Goal: Task Accomplishment & Management: Complete application form

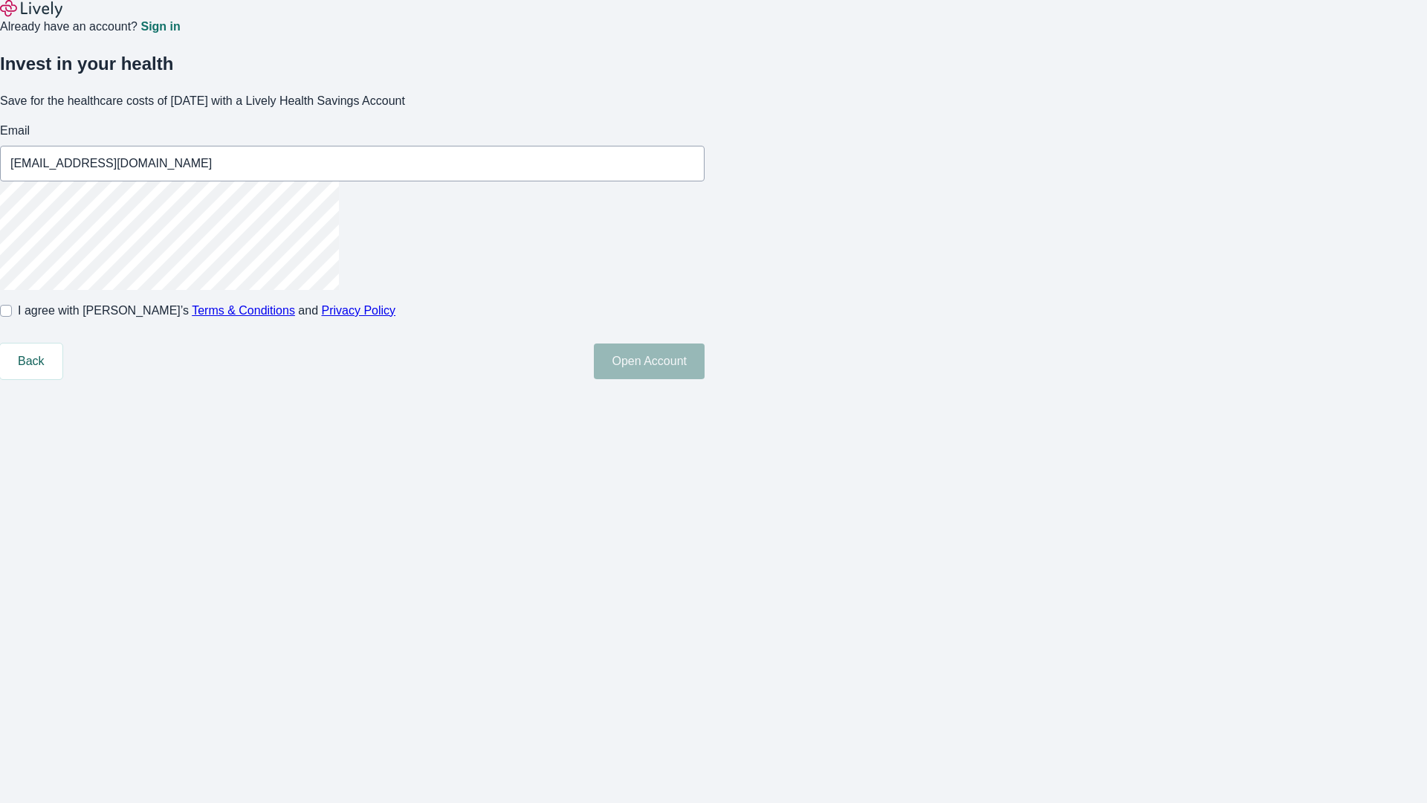
click at [12, 317] on input "I agree with Lively’s Terms & Conditions and Privacy Policy" at bounding box center [6, 311] width 12 height 12
checkbox input "true"
click at [704, 379] on button "Open Account" at bounding box center [649, 361] width 111 height 36
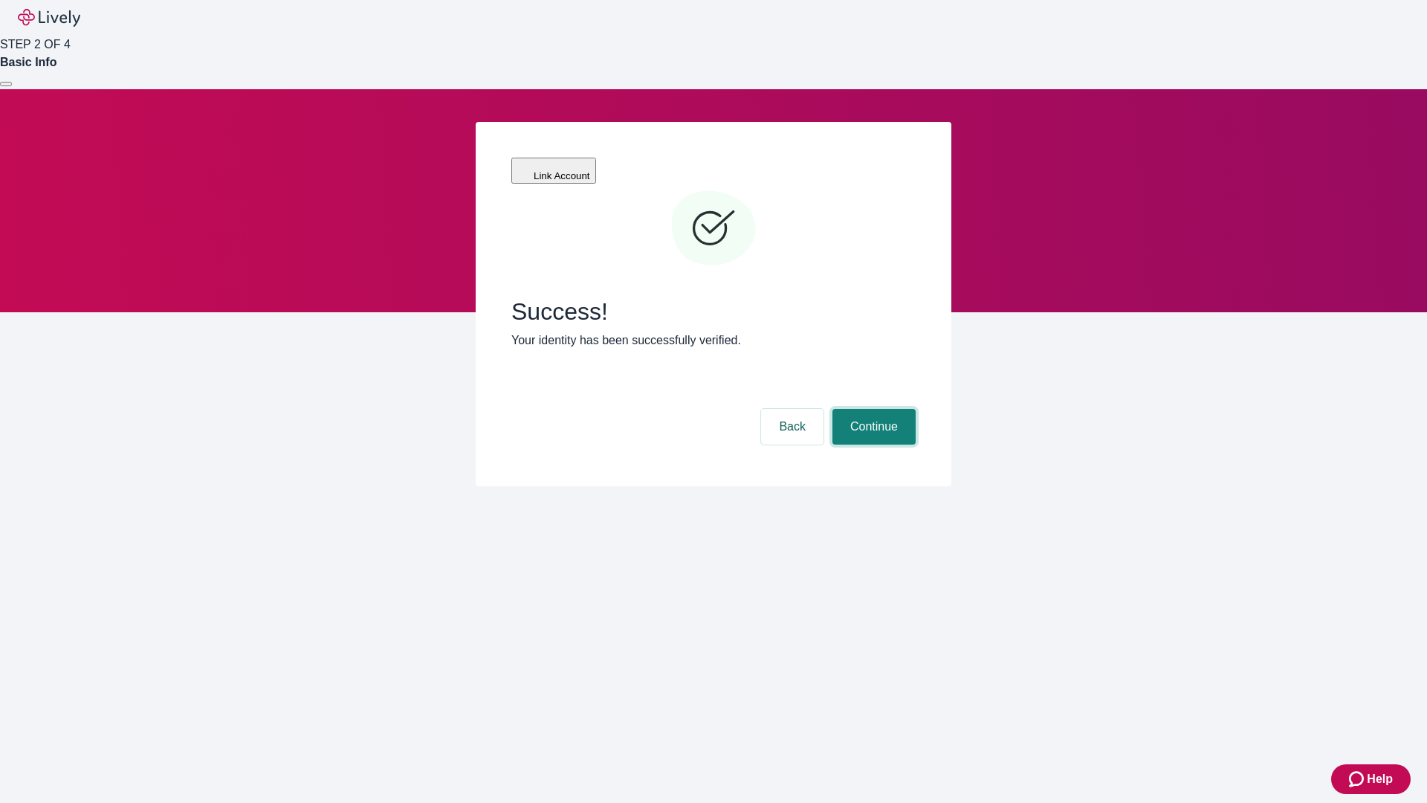
click at [872, 409] on button "Continue" at bounding box center [873, 427] width 83 height 36
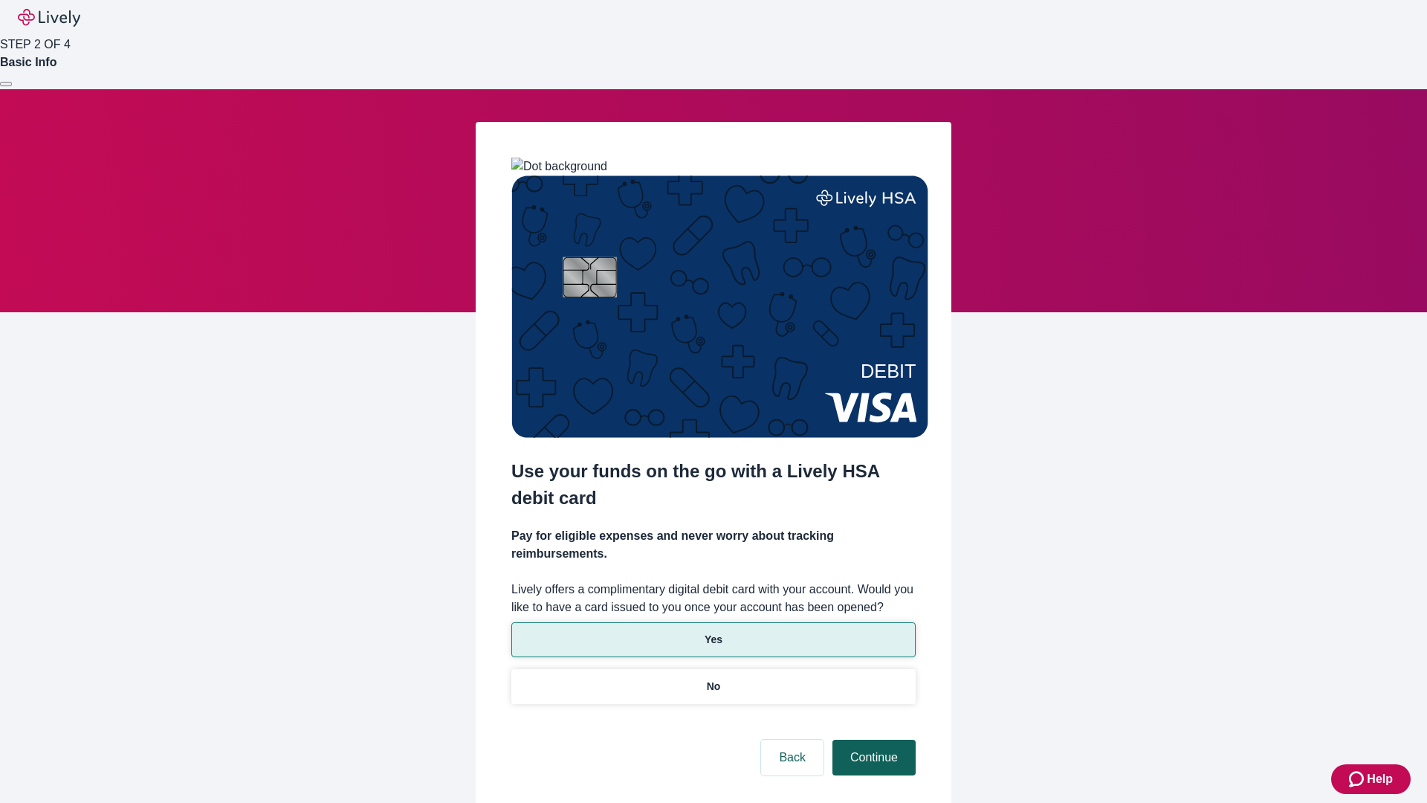
click at [713, 632] on p "Yes" at bounding box center [713, 640] width 18 height 16
click at [872, 739] on button "Continue" at bounding box center [873, 757] width 83 height 36
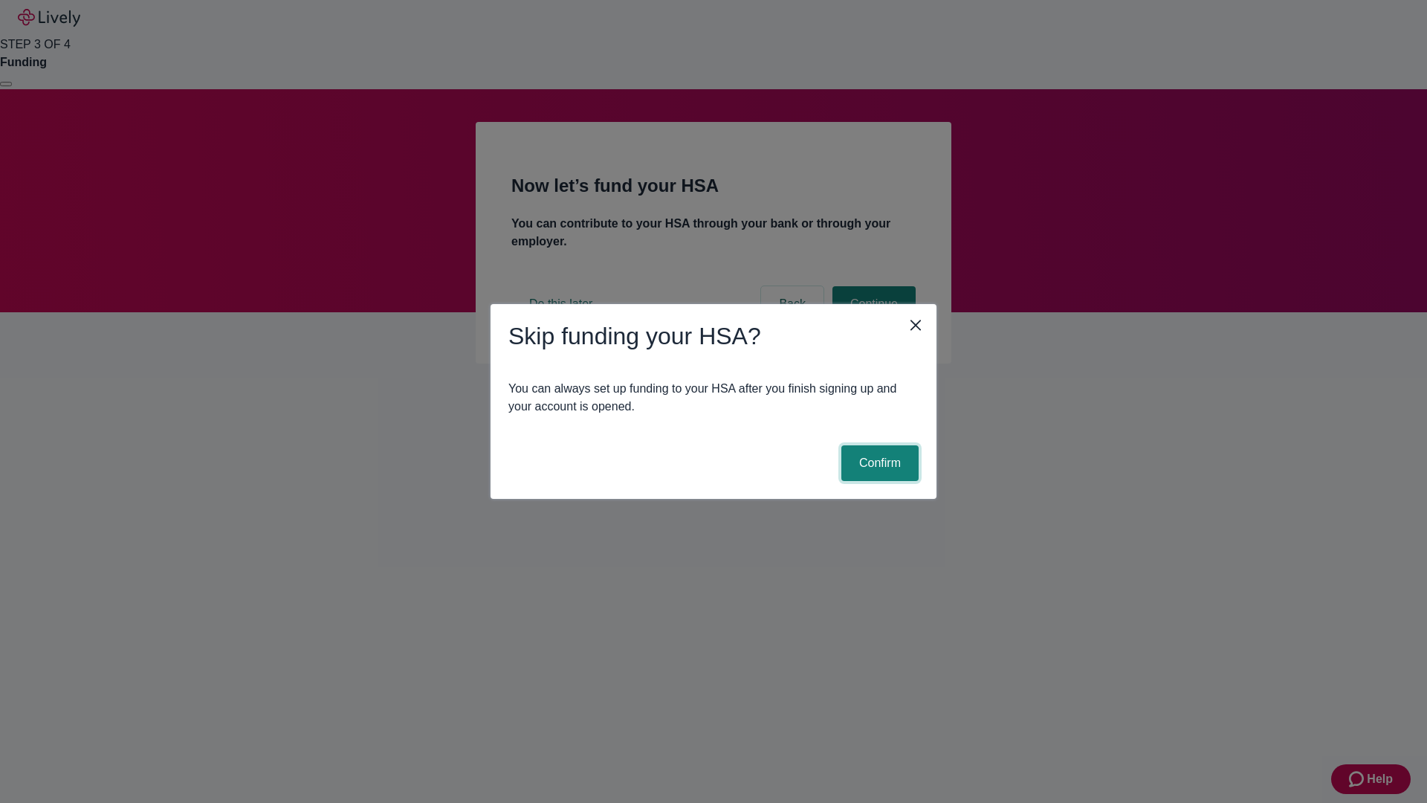
click at [878, 463] on button "Confirm" at bounding box center [879, 463] width 77 height 36
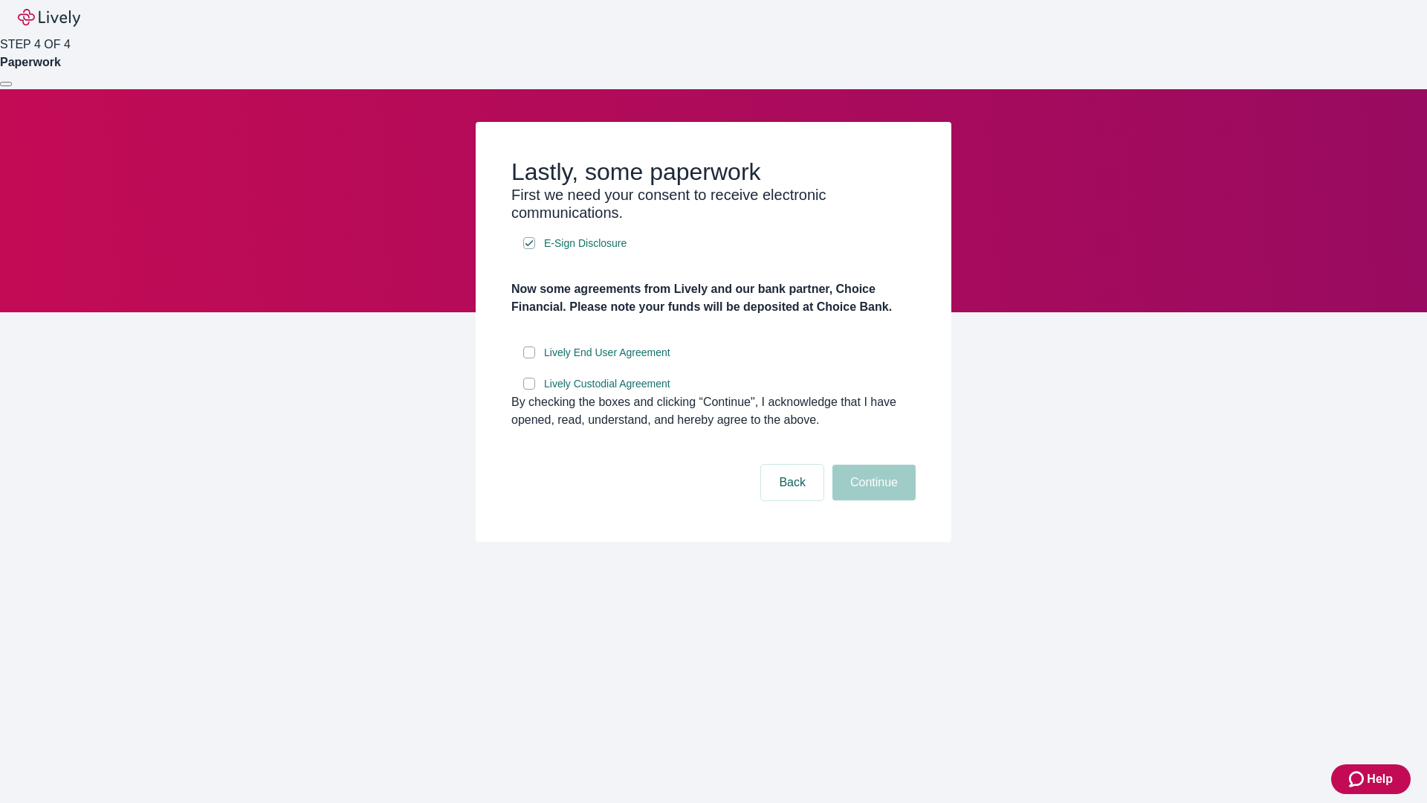
click at [529, 358] on input "Lively End User Agreement" at bounding box center [529, 352] width 12 height 12
checkbox input "true"
click at [529, 389] on input "Lively Custodial Agreement" at bounding box center [529, 383] width 12 height 12
checkbox input "true"
click at [872, 500] on button "Continue" at bounding box center [873, 482] width 83 height 36
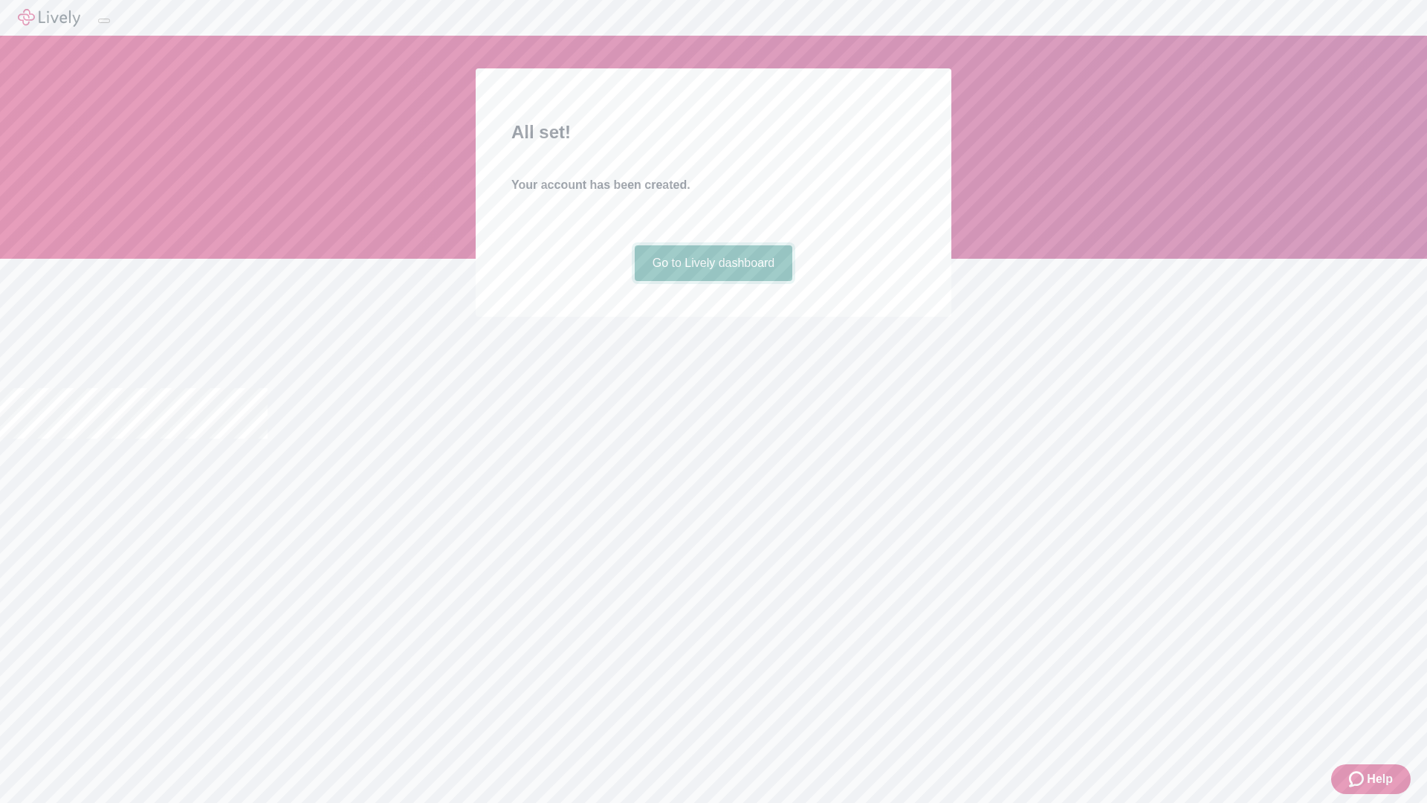
click at [713, 281] on link "Go to Lively dashboard" at bounding box center [714, 263] width 158 height 36
